Goal: Task Accomplishment & Management: Manage account settings

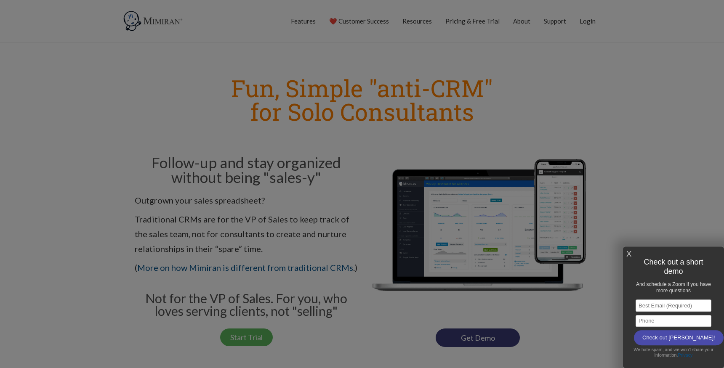
click at [588, 21] on div at bounding box center [362, 184] width 724 height 368
click at [629, 256] on link "X" at bounding box center [628, 254] width 5 height 14
